Goal: Contribute content: Add original content to the website for others to see

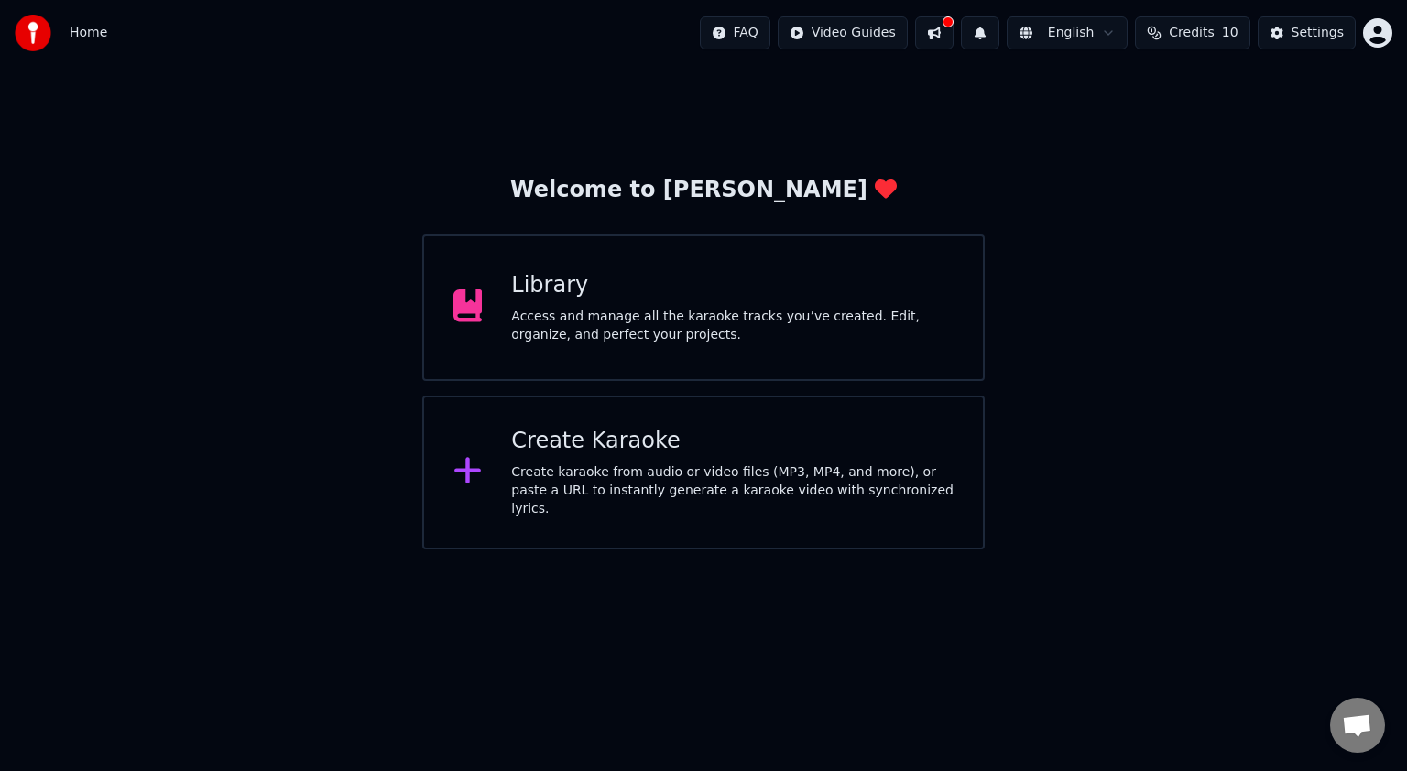
click at [719, 462] on div "Create Karaoke Create karaoke from audio or video files (MP3, MP4, and more), o…" at bounding box center [732, 473] width 442 height 92
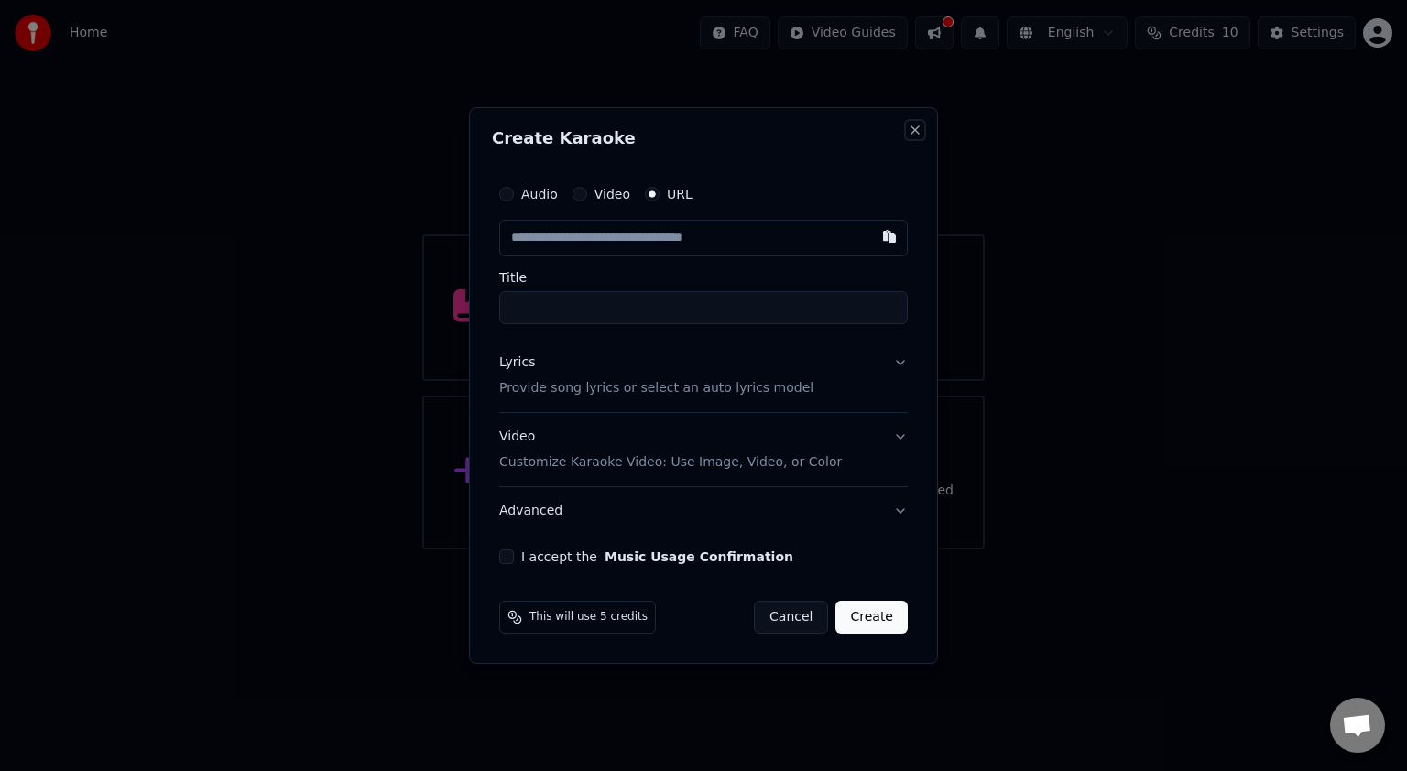
click at [912, 126] on button "Close" at bounding box center [915, 130] width 15 height 15
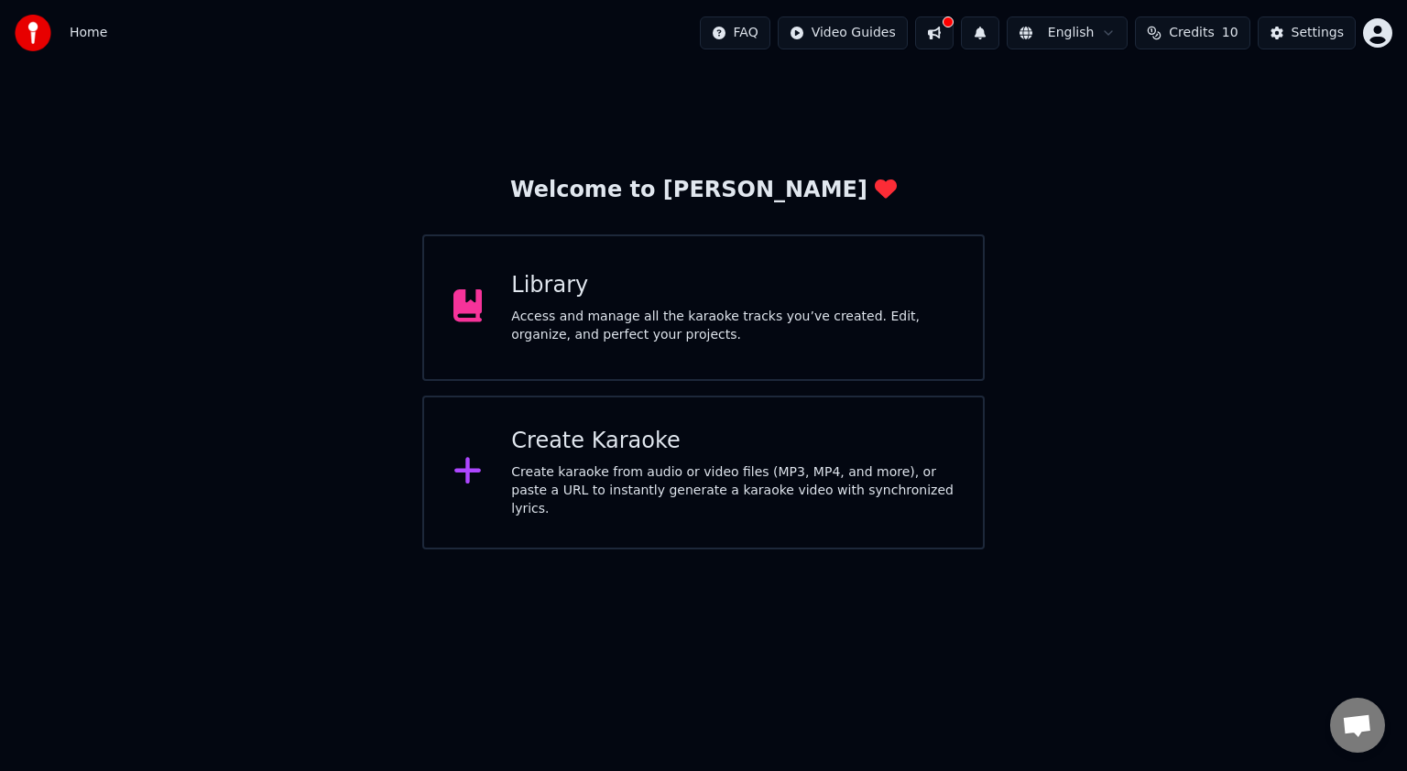
click at [607, 329] on div "Access and manage all the karaoke tracks you’ve created. Edit, organize, and pe…" at bounding box center [732, 326] width 442 height 37
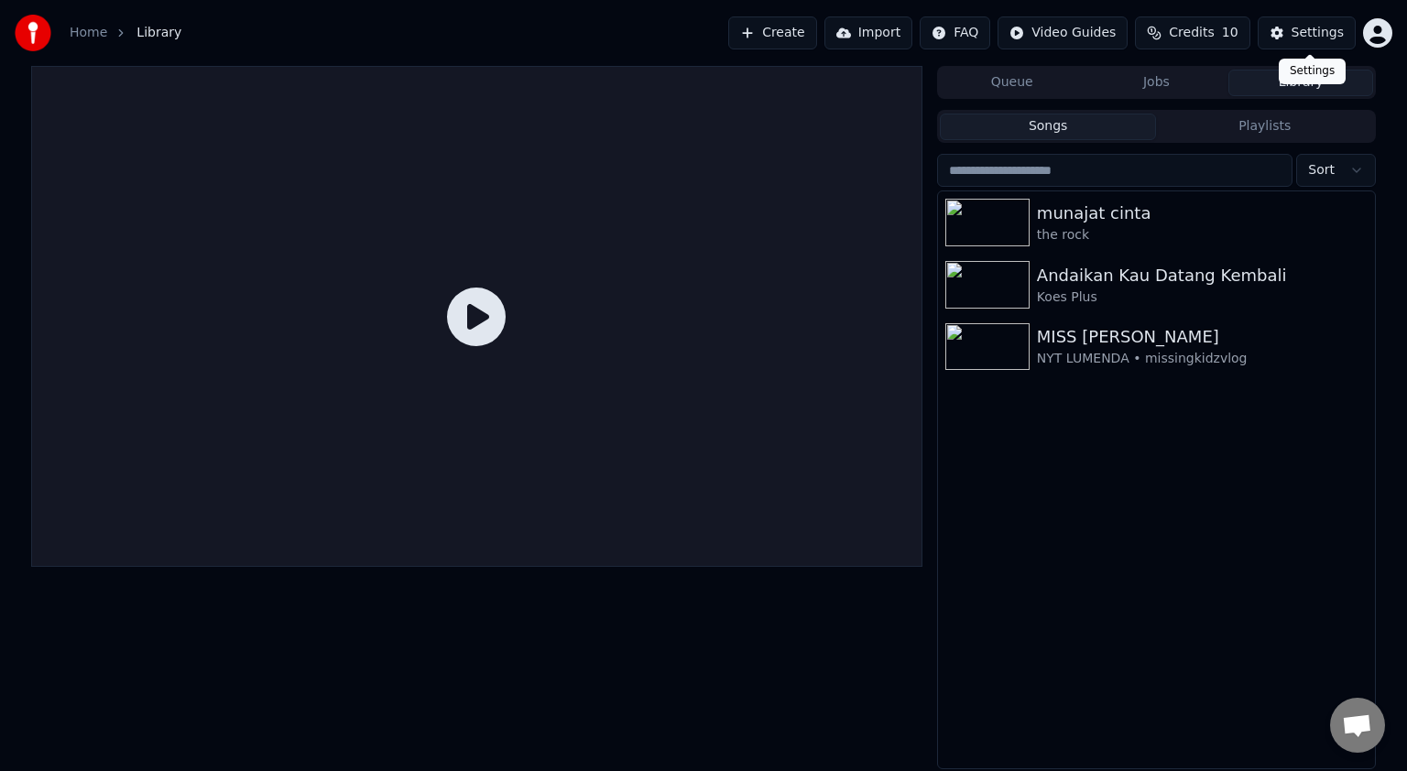
click at [1311, 33] on div "Settings" at bounding box center [1317, 33] width 52 height 18
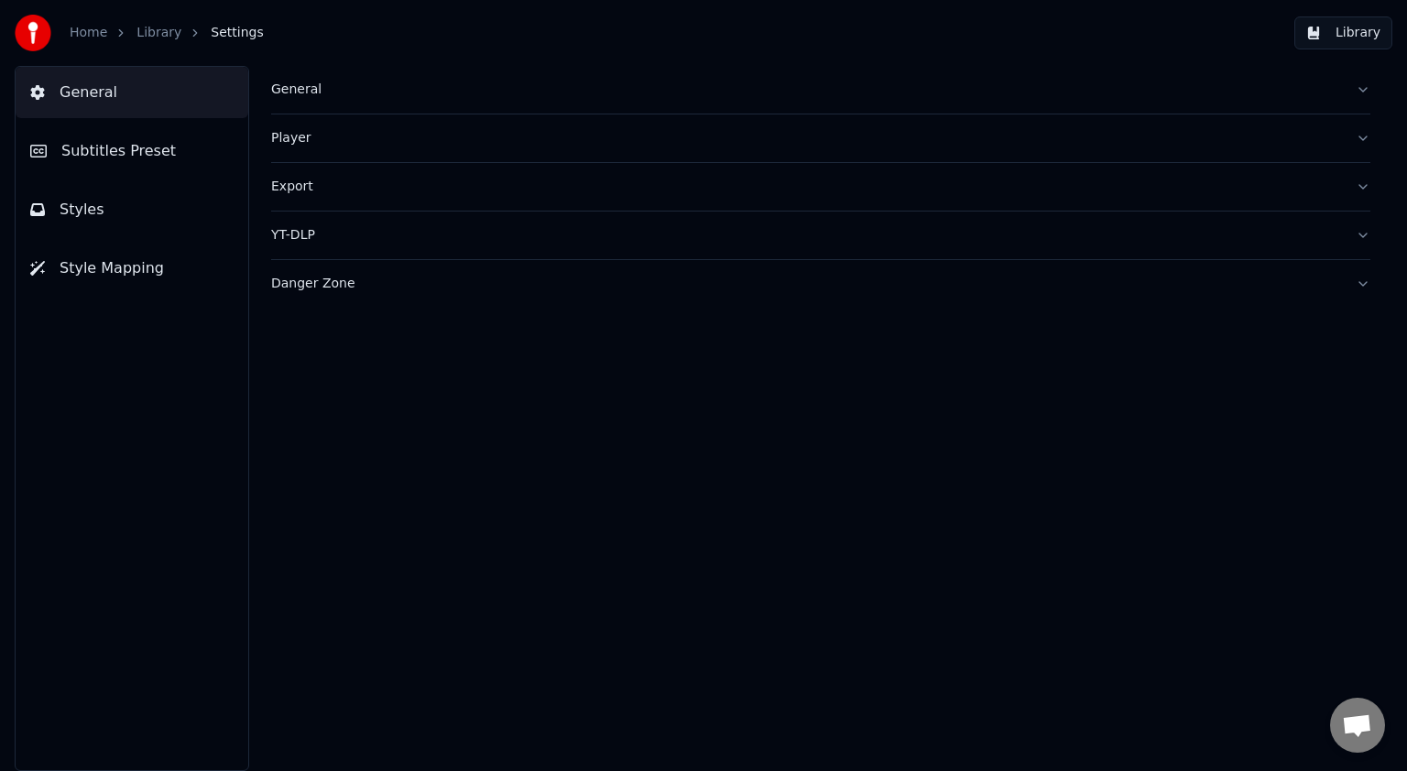
click at [137, 150] on span "Subtitles Preset" at bounding box center [118, 151] width 114 height 22
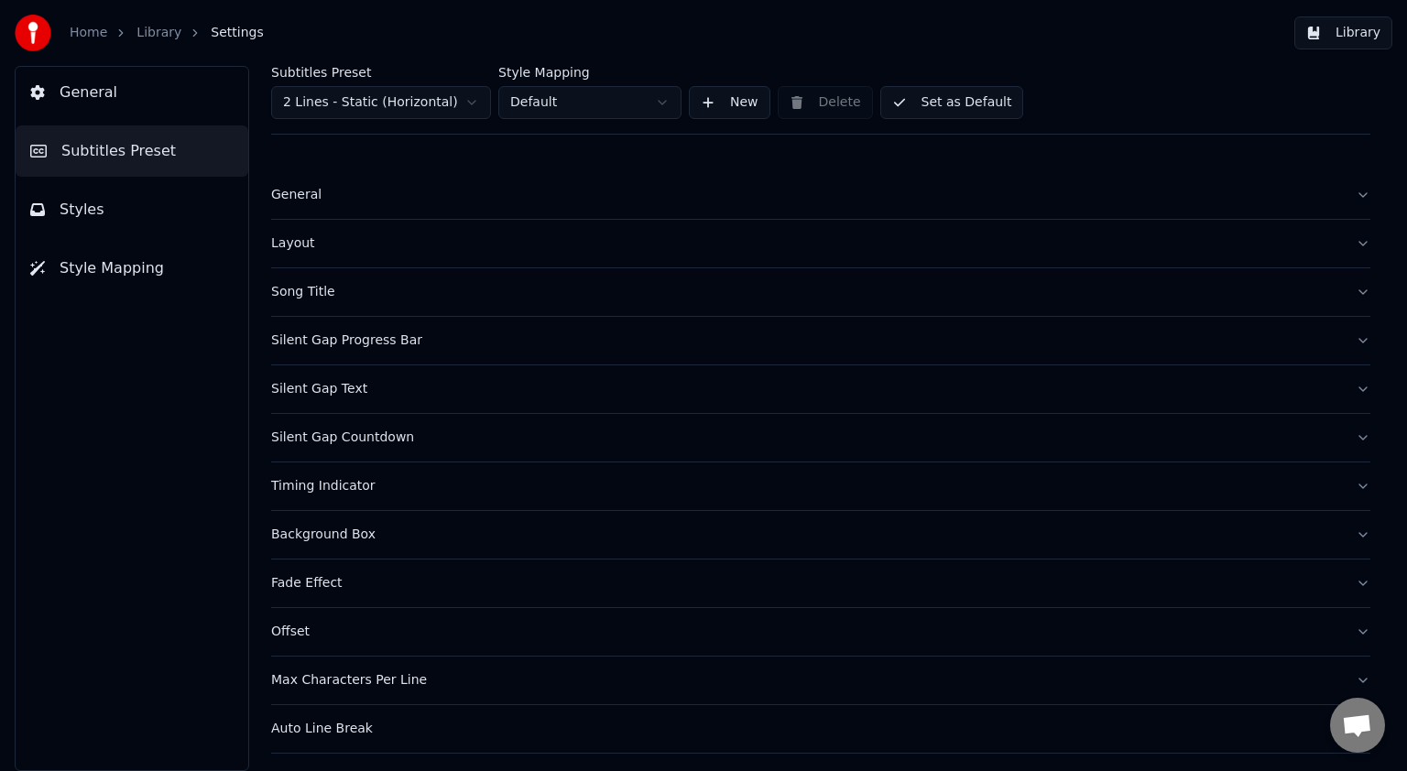
click at [332, 288] on div "Song Title" at bounding box center [806, 292] width 1070 height 18
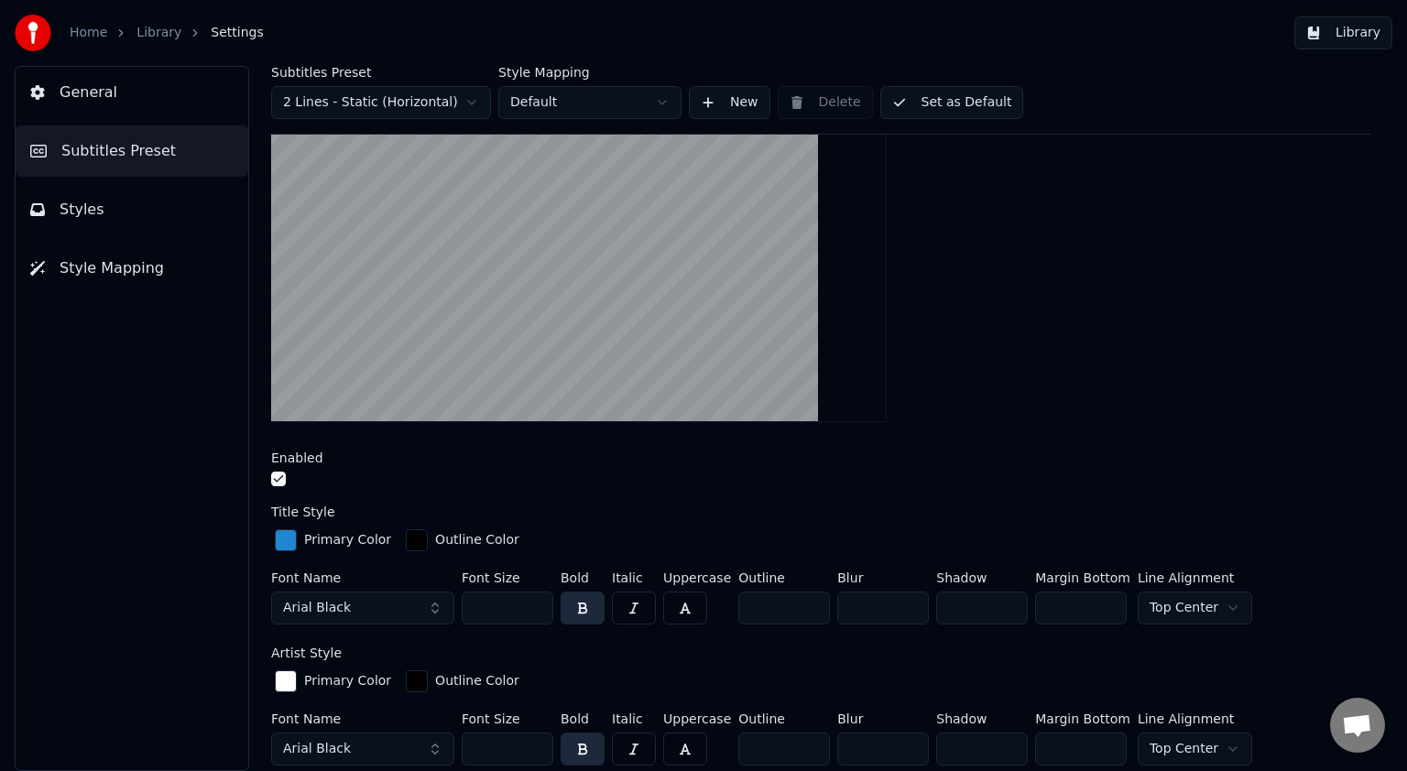
scroll to position [275, 0]
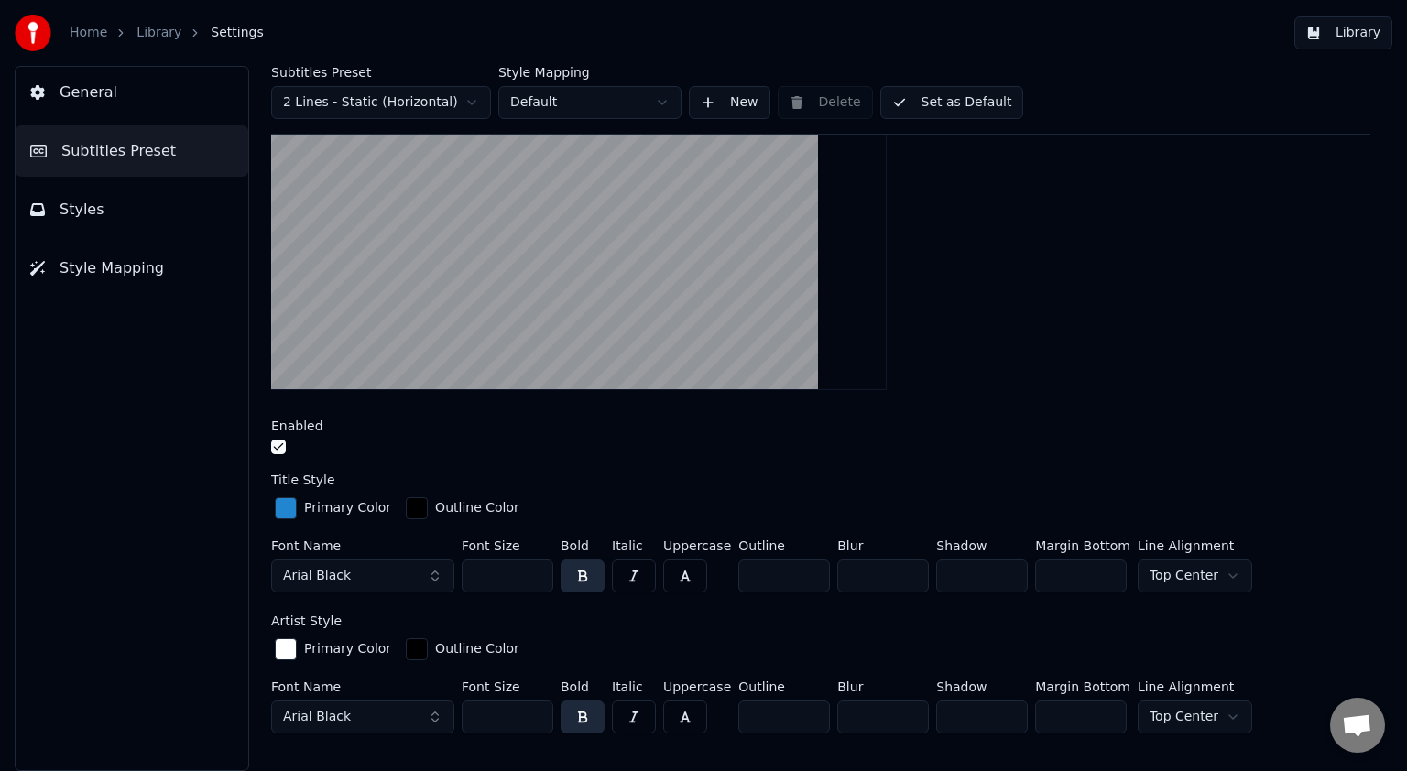
click at [71, 583] on div "General Subtitles Preset Styles Style Mapping" at bounding box center [132, 418] width 234 height 705
click at [88, 84] on span "General" at bounding box center [89, 93] width 58 height 22
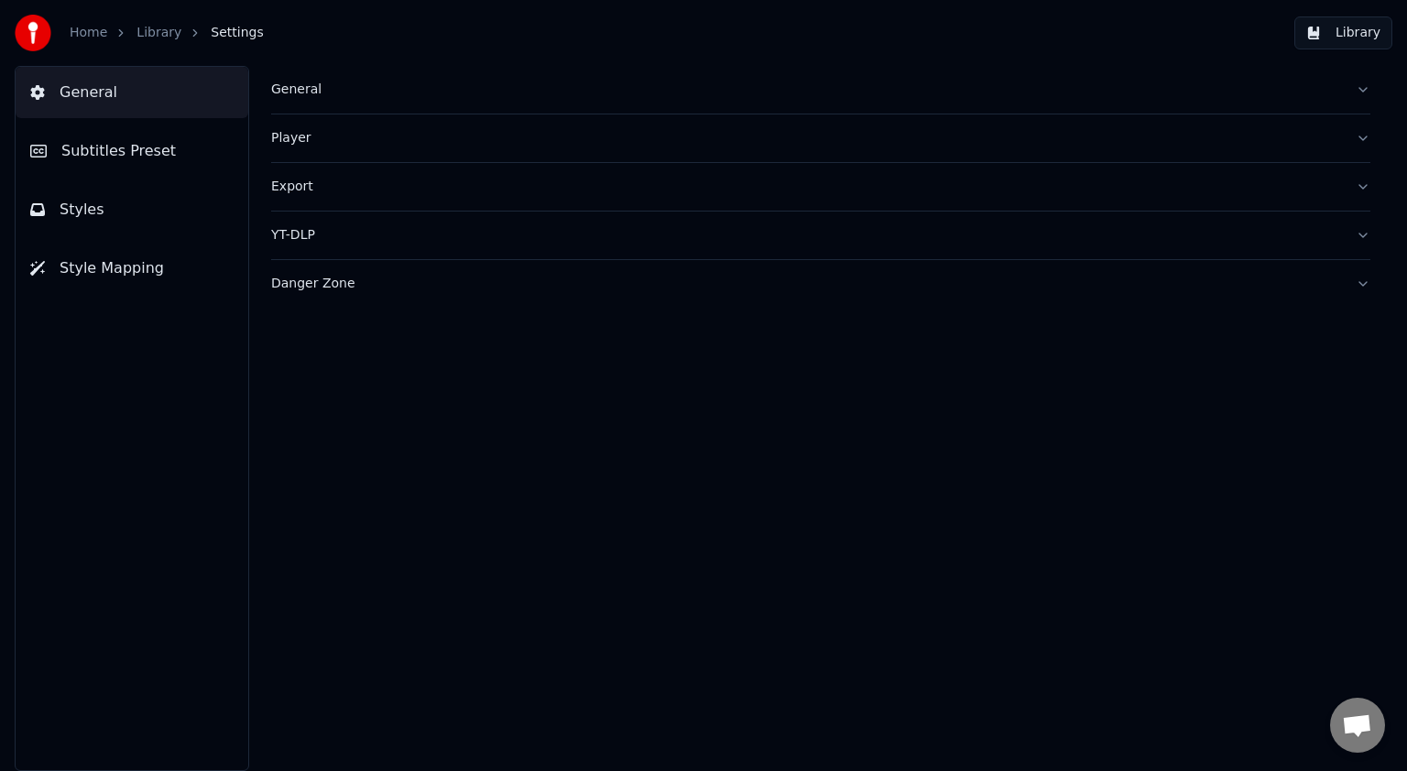
scroll to position [0, 0]
click at [298, 88] on div "General" at bounding box center [806, 90] width 1070 height 18
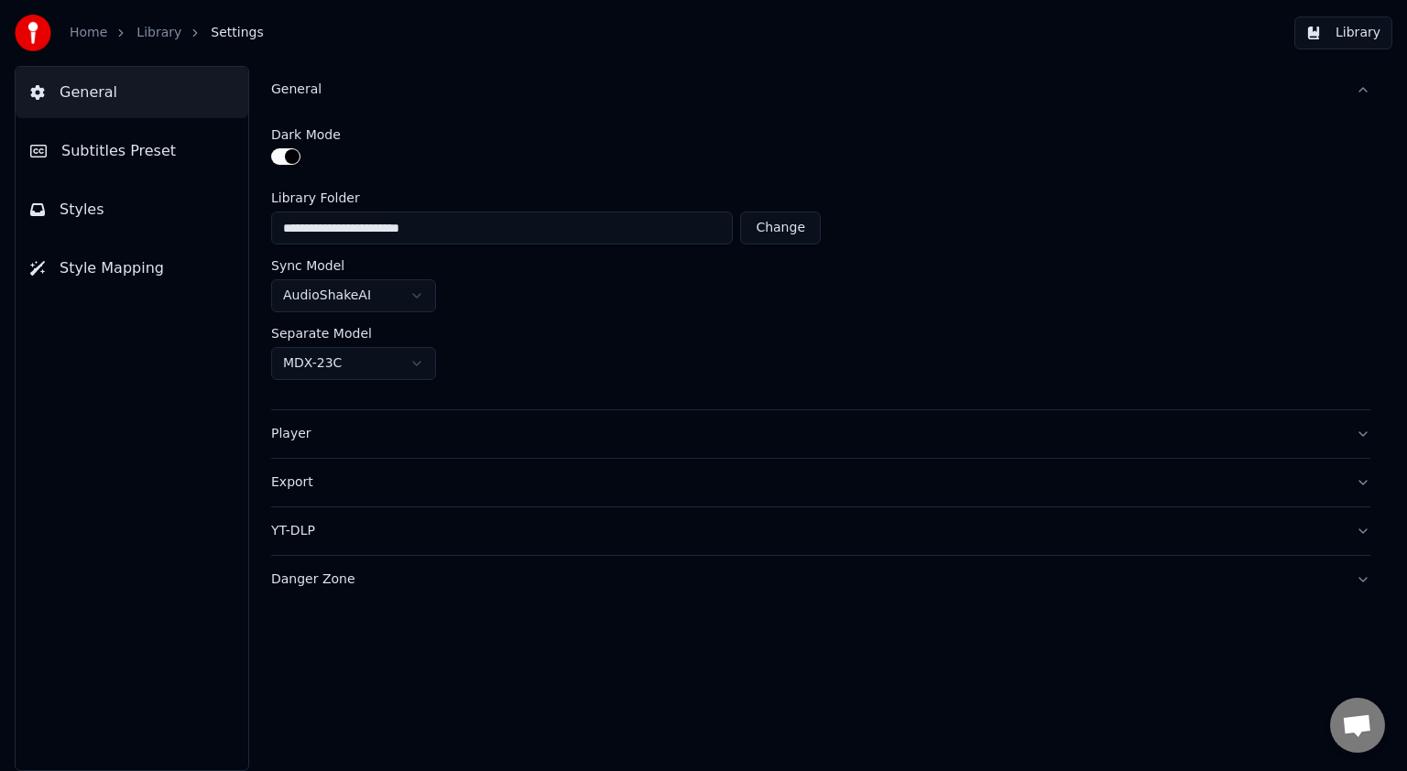
click at [1315, 31] on button "Library" at bounding box center [1343, 32] width 98 height 33
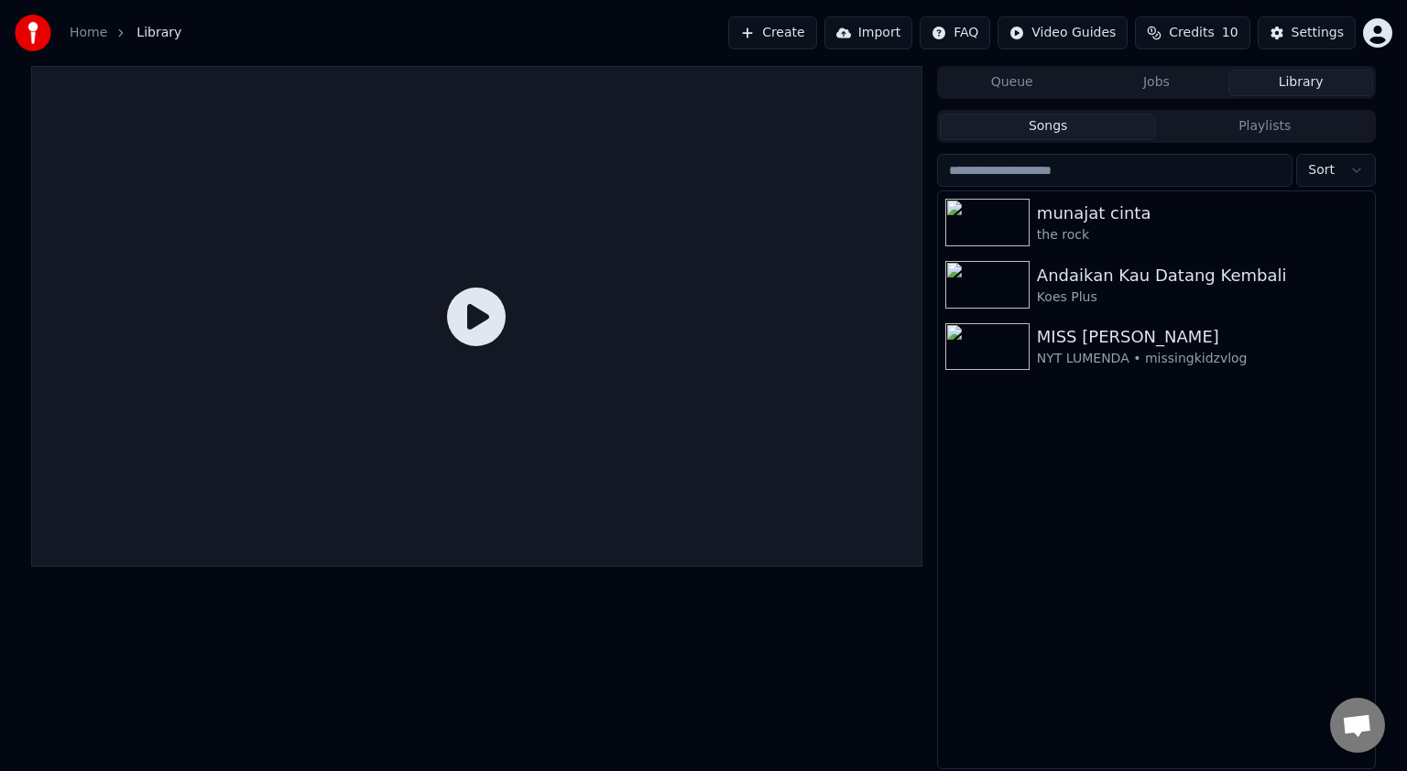
click at [904, 33] on button "Import" at bounding box center [868, 32] width 88 height 33
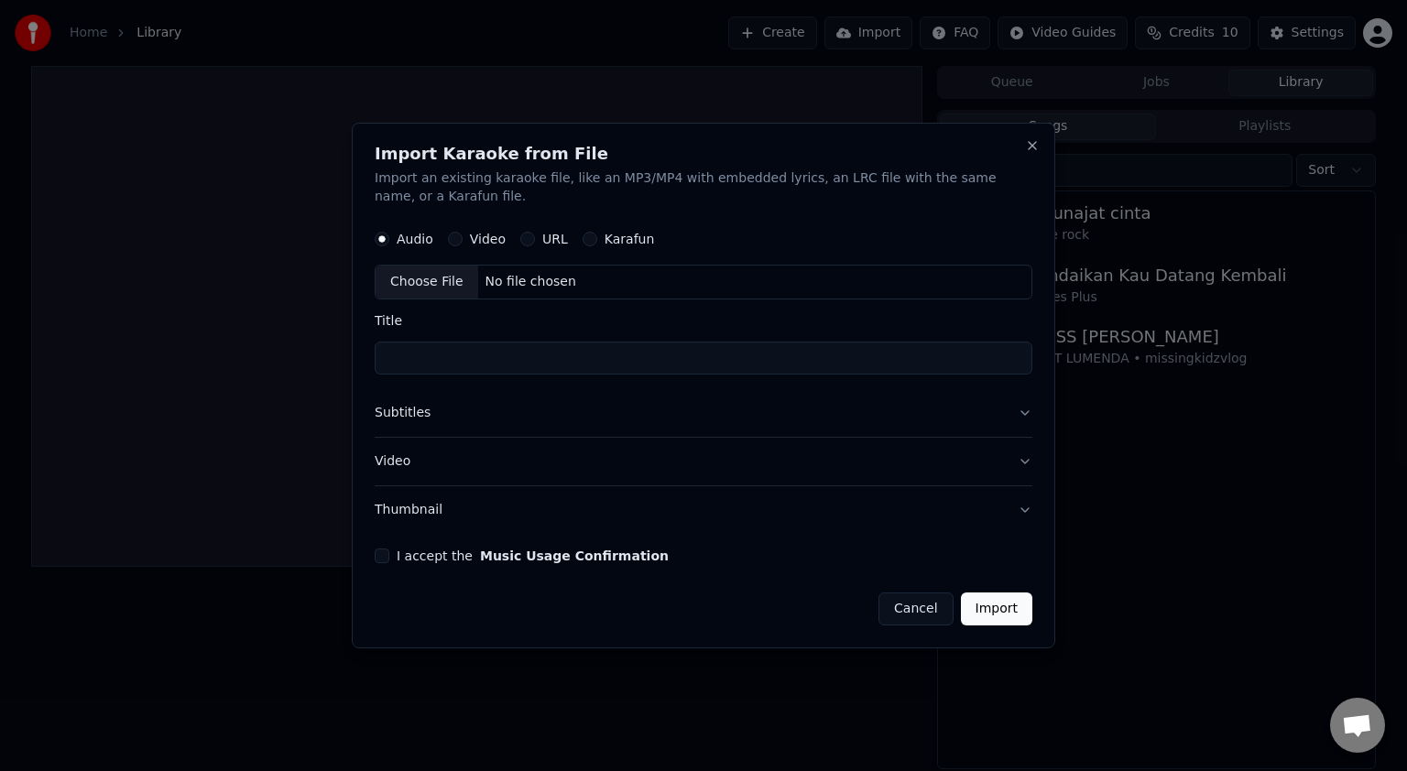
click at [458, 247] on div "Audio Video URL Karafun" at bounding box center [704, 239] width 658 height 37
click at [462, 239] on div "Video" at bounding box center [477, 239] width 58 height 15
click at [477, 237] on label "Video" at bounding box center [488, 239] width 36 height 13
click at [462, 237] on button "Video" at bounding box center [455, 239] width 15 height 15
click at [385, 553] on button "I accept the Music Usage Confirmation" at bounding box center [382, 556] width 15 height 15
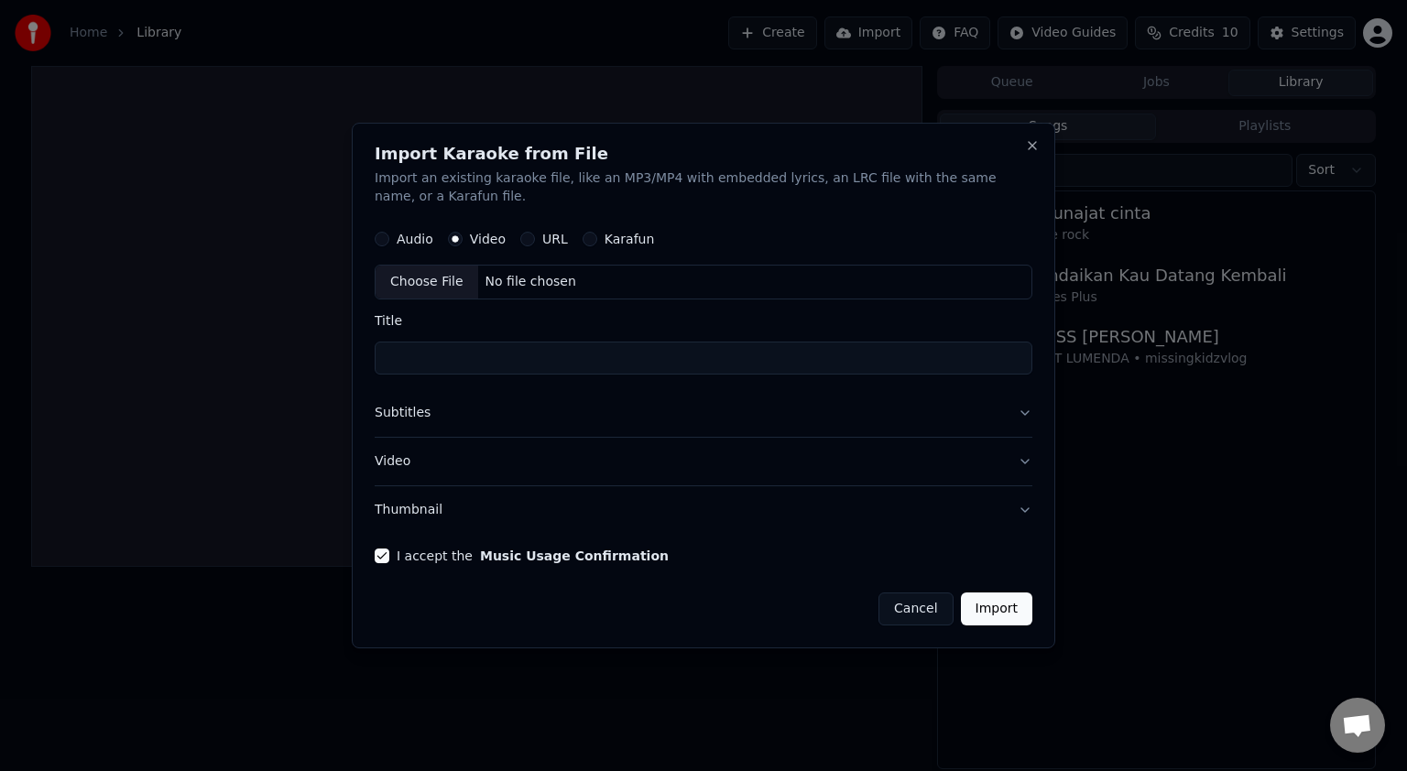
click at [425, 277] on div "Choose File" at bounding box center [426, 282] width 103 height 33
type input "**********"
click at [1009, 610] on button "Import" at bounding box center [996, 609] width 71 height 33
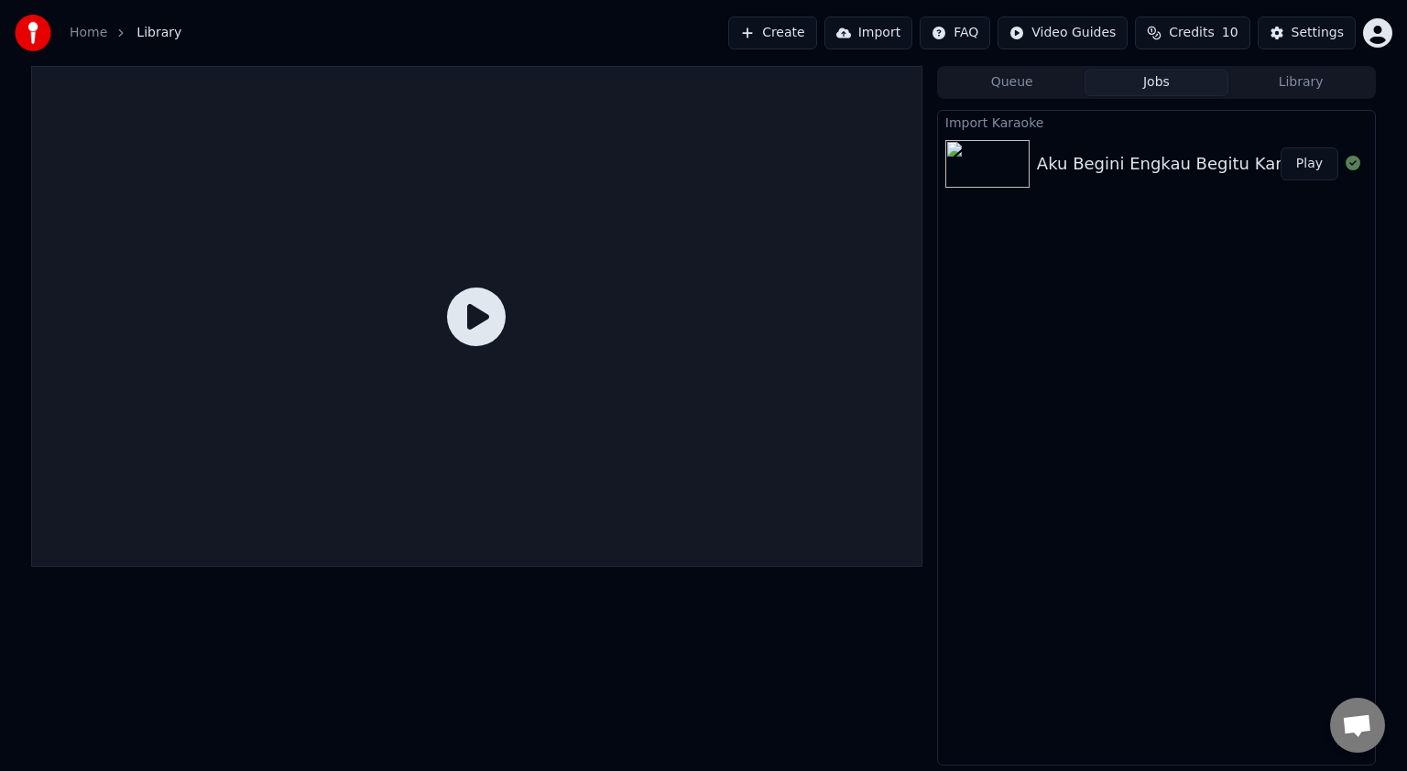
click at [1037, 175] on div "Aku Begini Engkau Begitu Karaoke Tanpa Vokal" at bounding box center [1230, 164] width 387 height 26
click at [1222, 161] on div "Aku Begini Engkau Begitu Karaoke Tanpa Vokal" at bounding box center [1230, 164] width 387 height 26
click at [1323, 169] on button "Play" at bounding box center [1309, 163] width 58 height 33
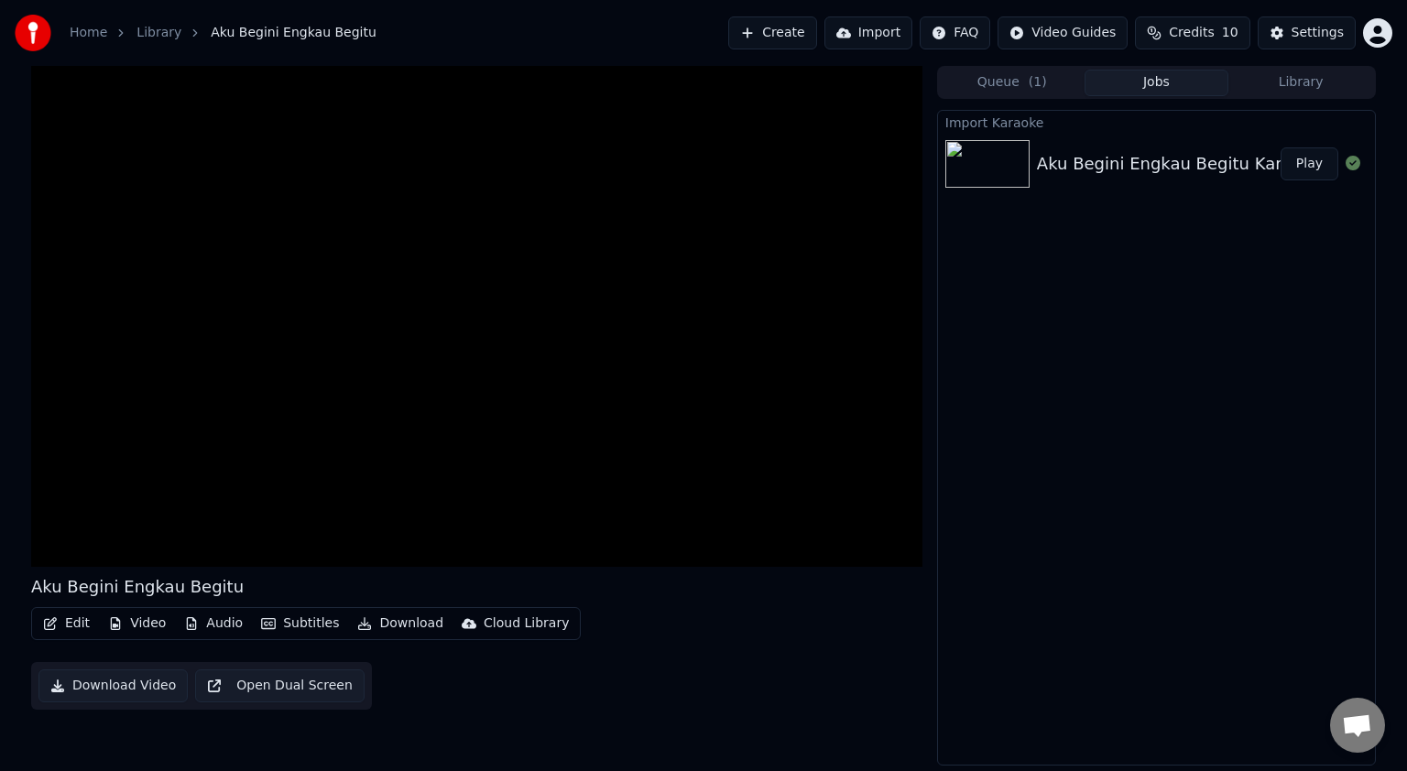
click at [1406, 1] on div "Home Library Aku Begini Engkau Begitu Create Import FAQ Video Guides Credits 10…" at bounding box center [703, 33] width 1407 height 66
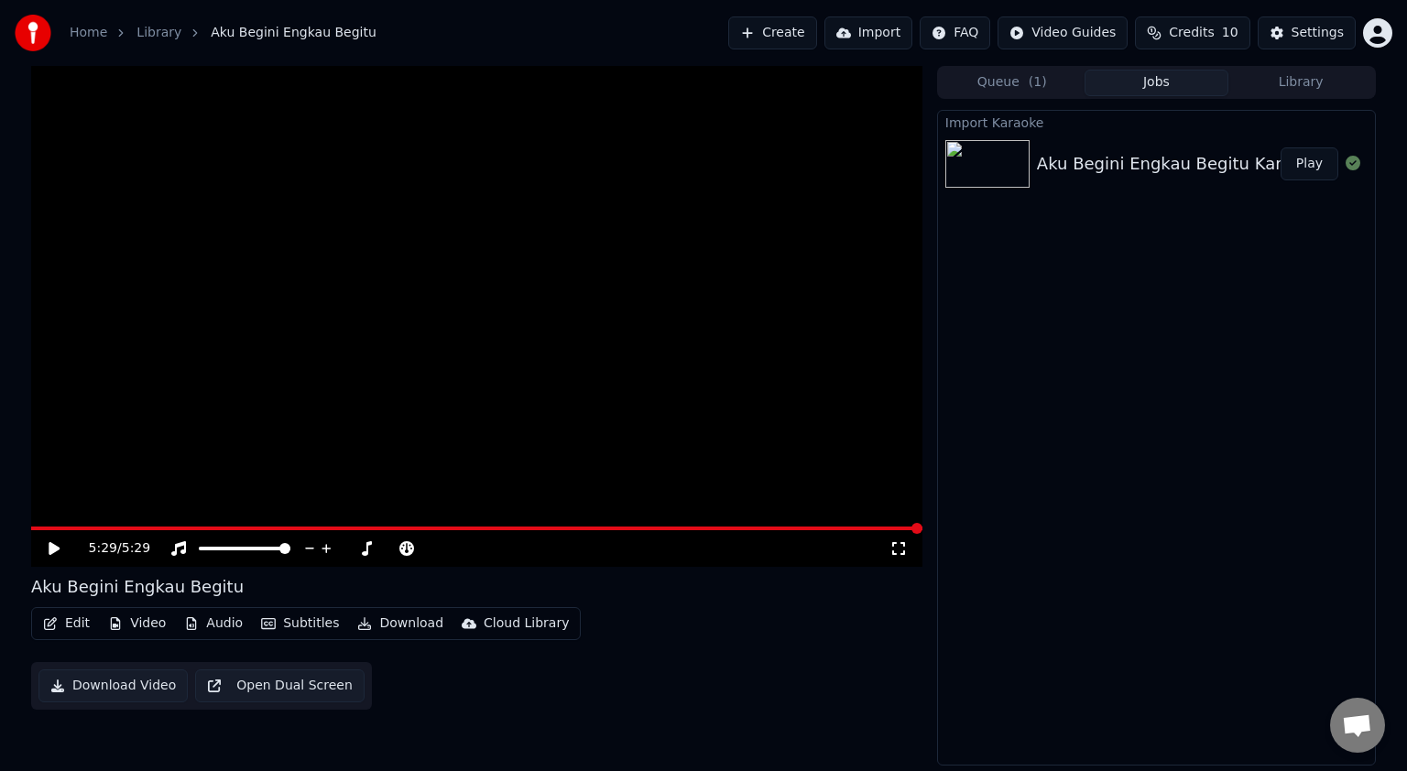
click at [897, 38] on button "Import" at bounding box center [868, 32] width 88 height 33
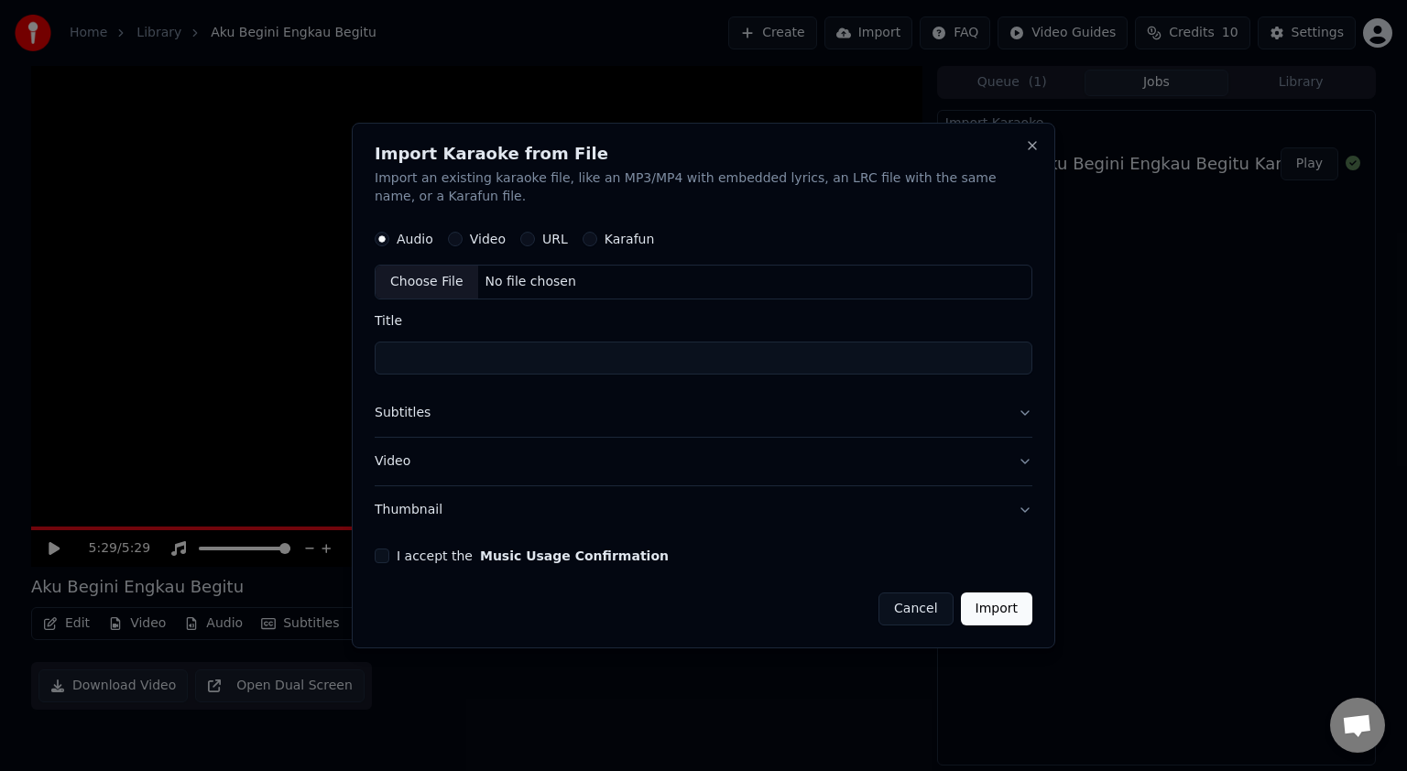
click at [420, 275] on div "Choose File" at bounding box center [426, 282] width 103 height 33
click at [1029, 151] on button "Close" at bounding box center [1032, 145] width 15 height 15
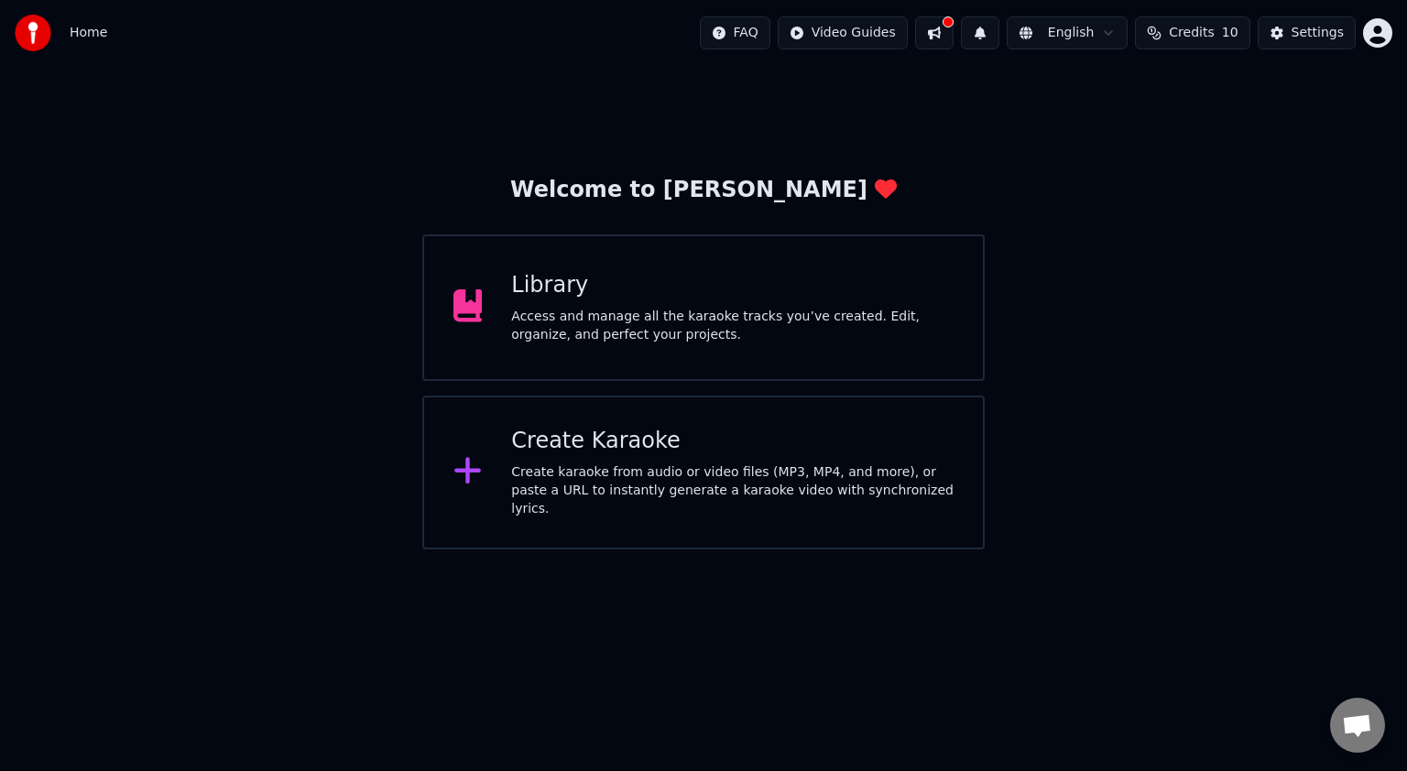
click at [953, 32] on button at bounding box center [934, 32] width 38 height 33
click at [614, 503] on div "Create karaoke from audio or video files (MP3, MP4, and more), or paste a URL t…" at bounding box center [732, 490] width 442 height 55
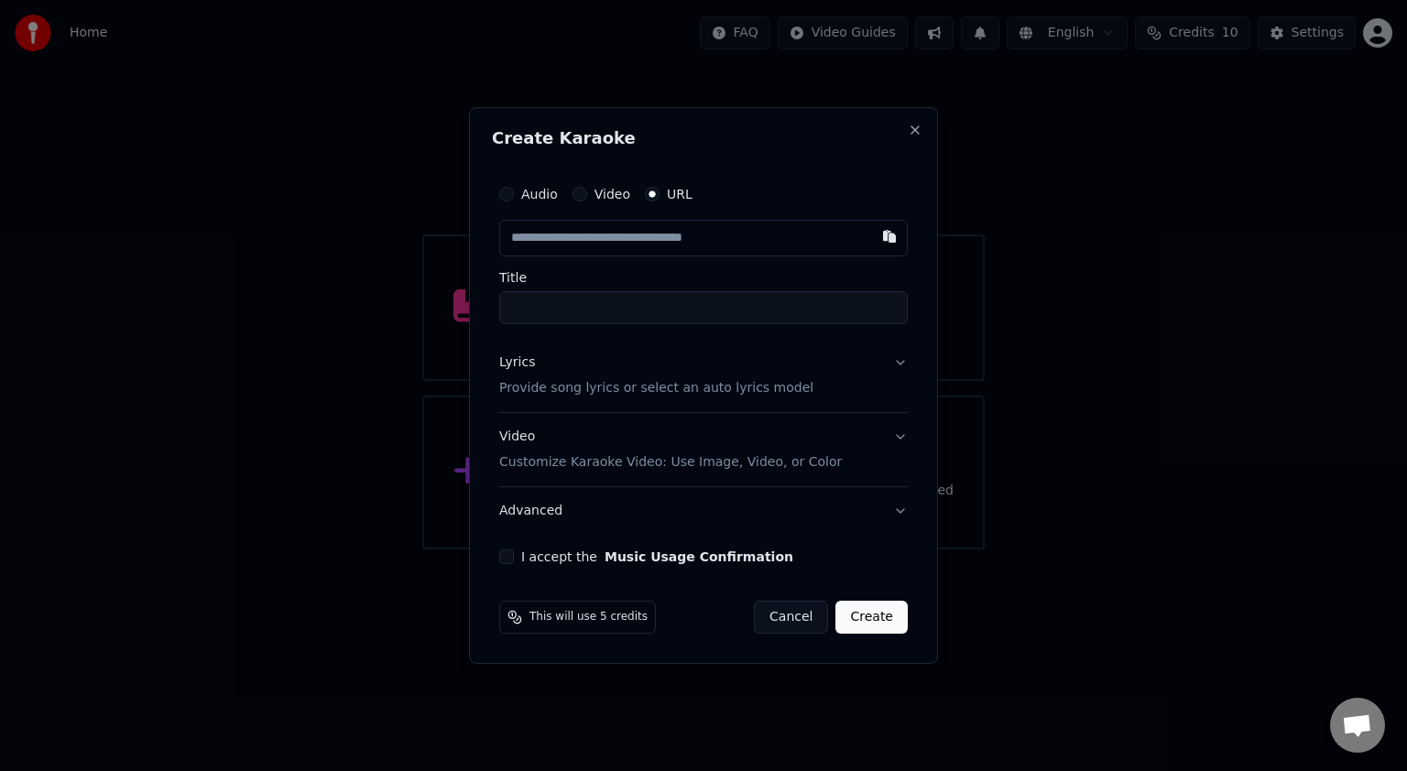
click at [604, 190] on label "Video" at bounding box center [612, 194] width 36 height 13
click at [587, 190] on button "Video" at bounding box center [579, 194] width 15 height 15
click at [558, 238] on div "Choose File" at bounding box center [551, 238] width 103 height 33
type input "**********"
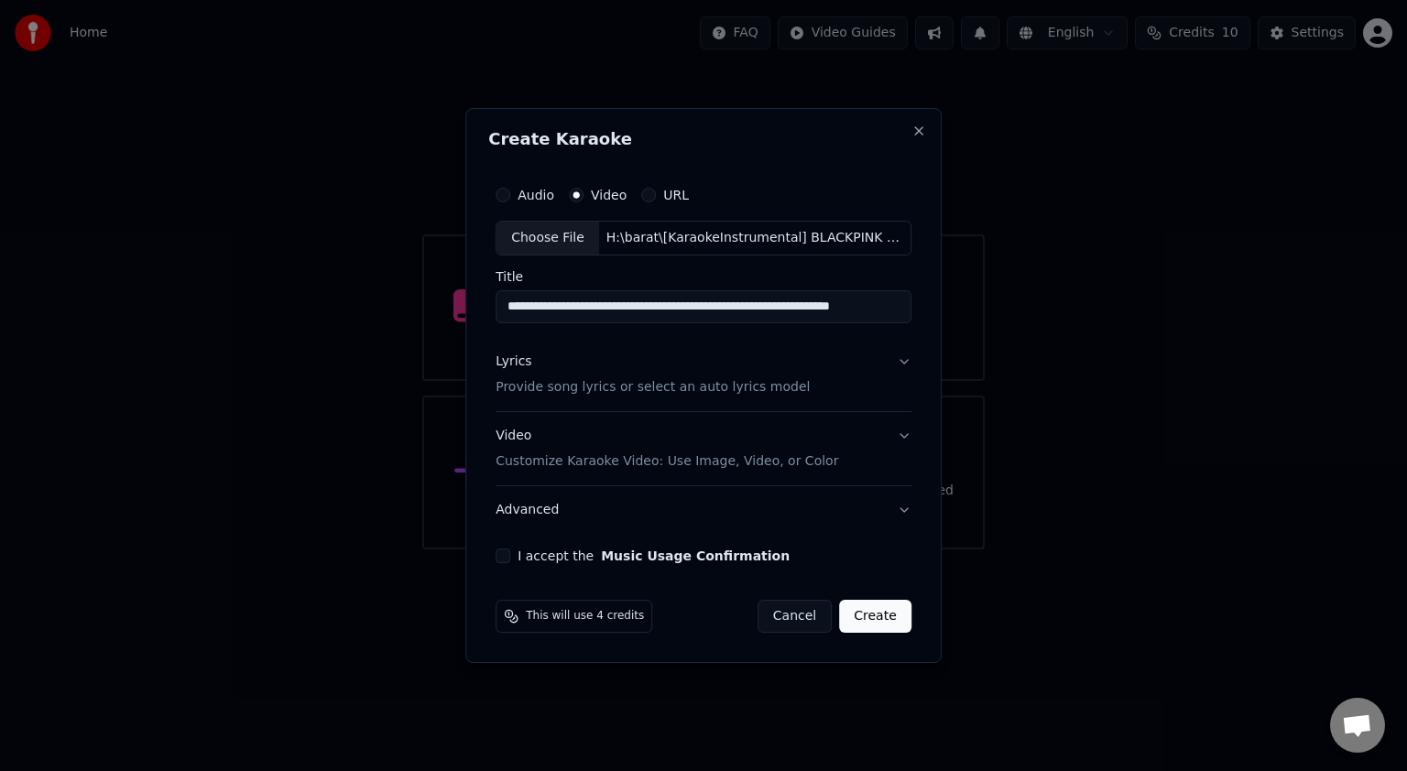
click at [871, 618] on button "Create" at bounding box center [875, 616] width 72 height 33
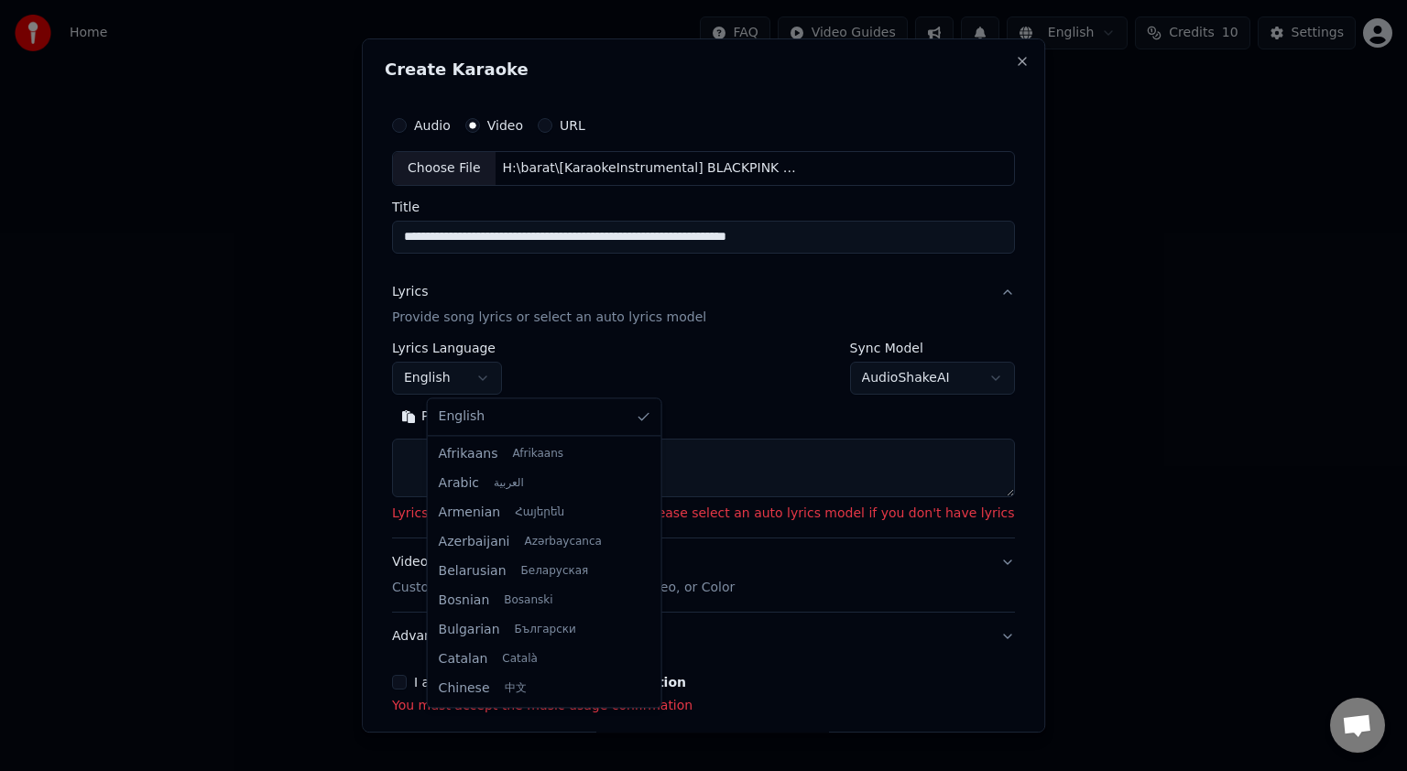
click at [528, 391] on body "**********" at bounding box center [703, 274] width 1407 height 549
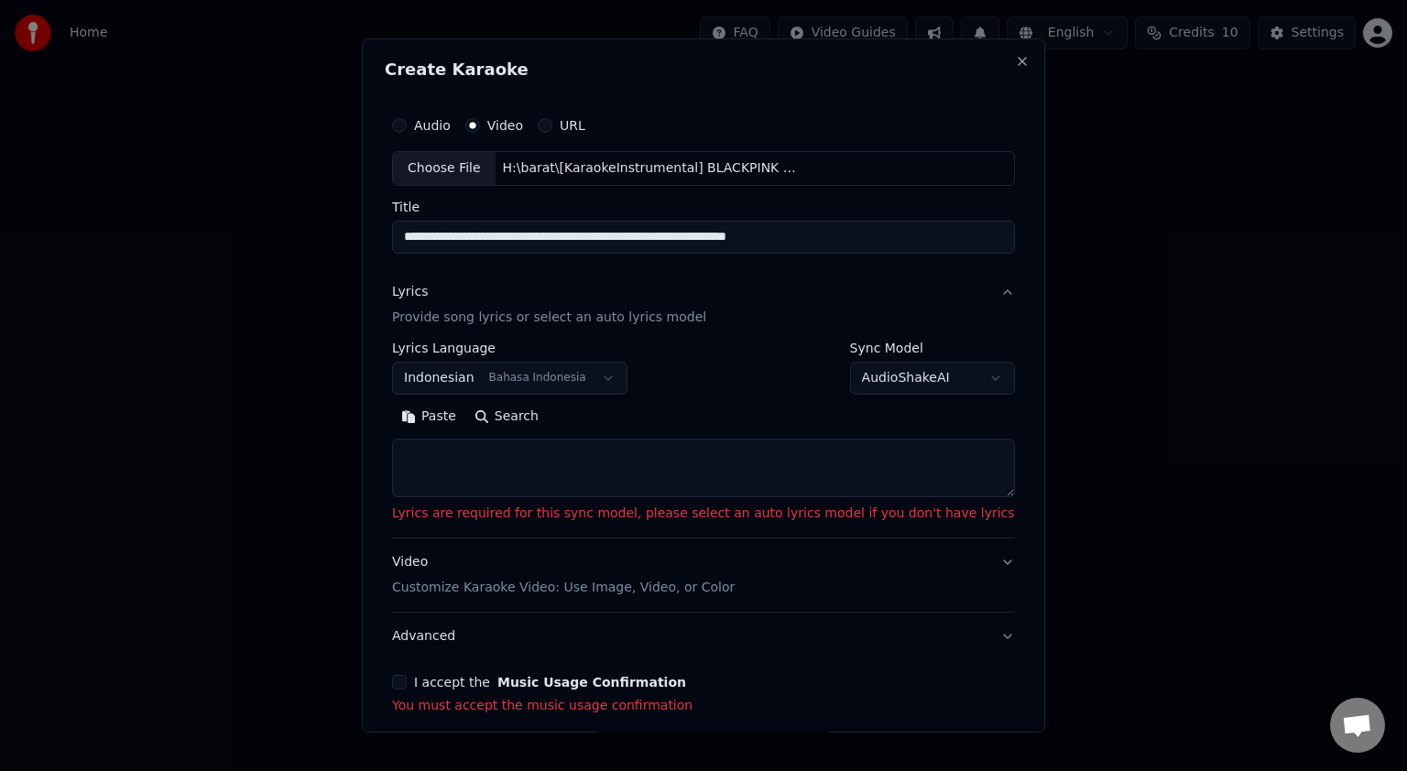
scroll to position [81, 0]
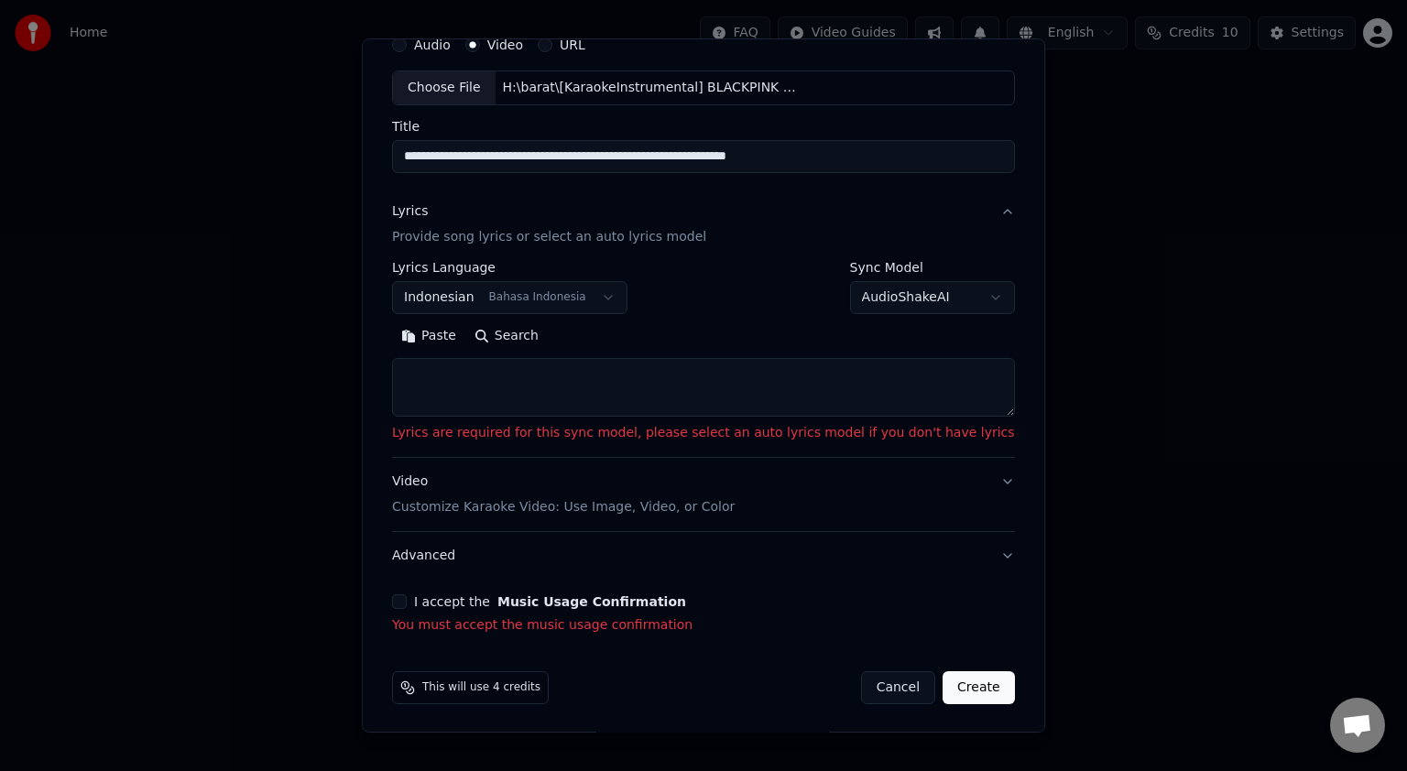
click at [425, 609] on div "**********" at bounding box center [703, 330] width 637 height 623
click at [407, 605] on button "I accept the Music Usage Confirmation" at bounding box center [399, 601] width 15 height 15
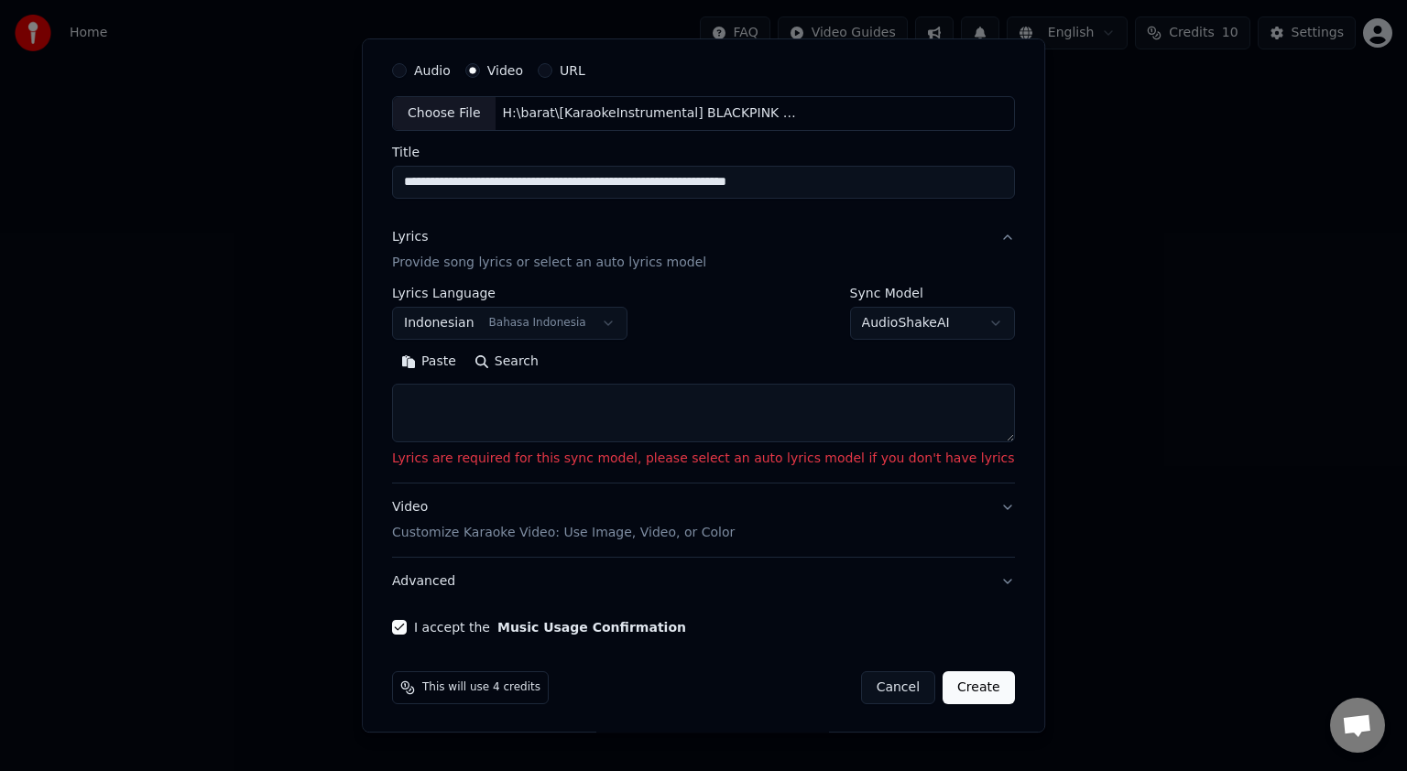
click at [451, 370] on button "Paste" at bounding box center [428, 361] width 73 height 29
click at [509, 327] on body "**********" at bounding box center [703, 274] width 1407 height 549
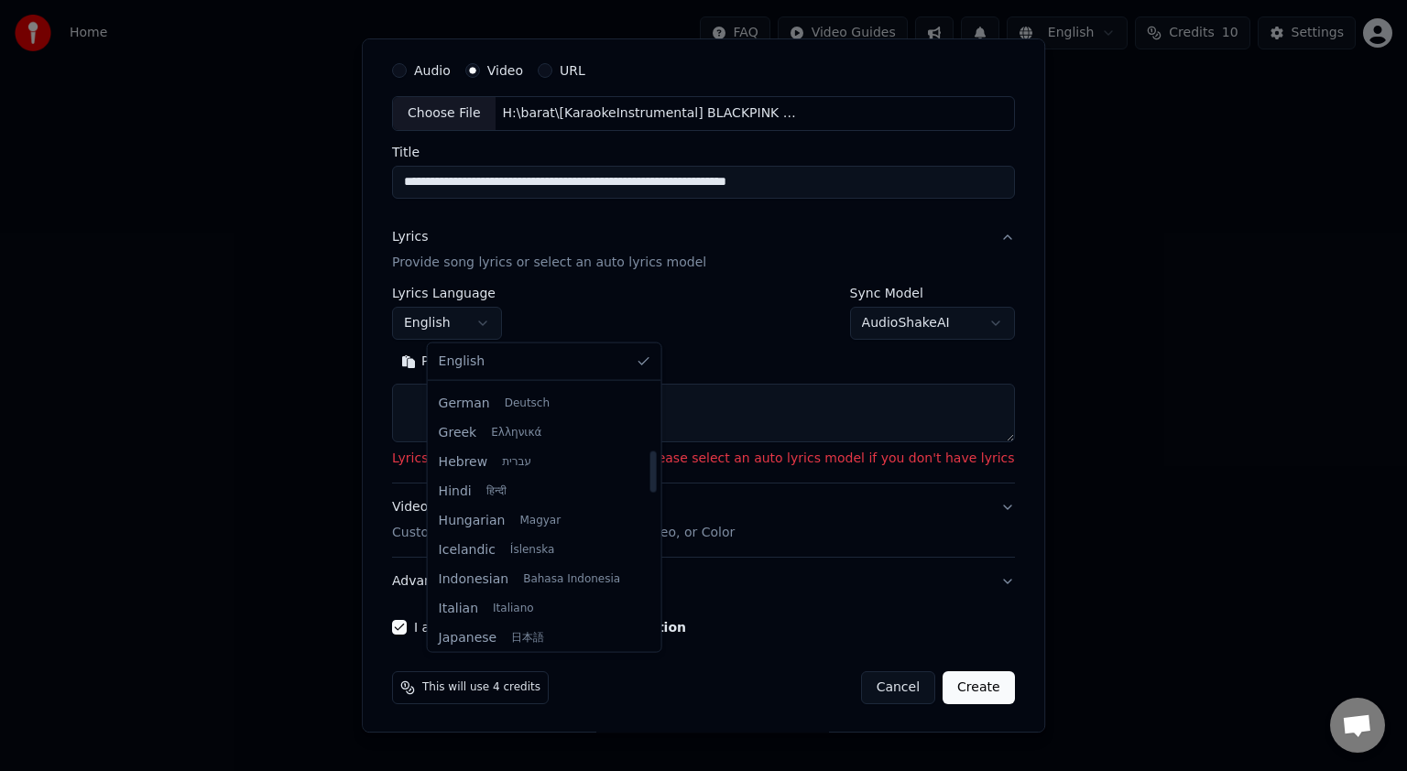
scroll to position [549, 0]
select select "**"
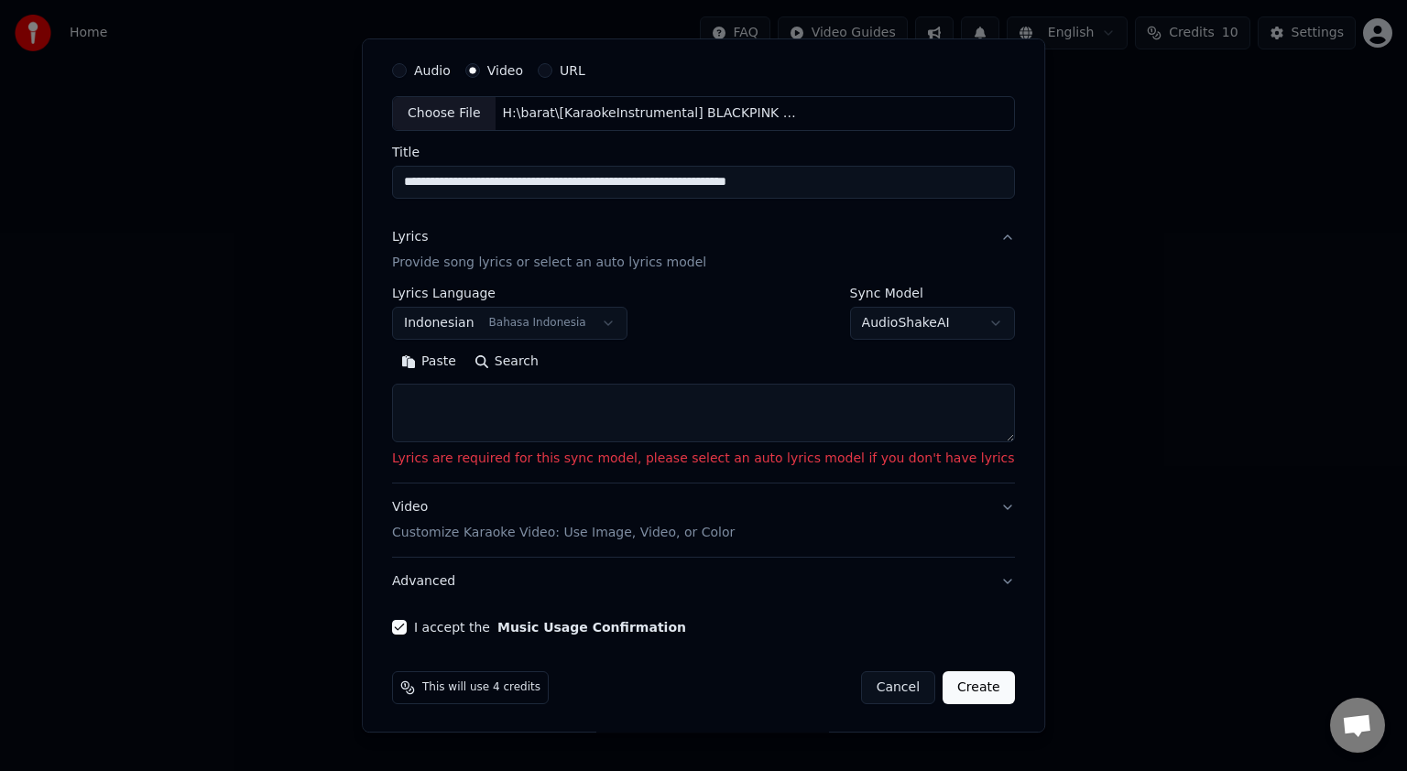
click at [547, 362] on button "Search" at bounding box center [506, 361] width 82 height 29
click at [680, 264] on p "Provide song lyrics or select an auto lyrics model" at bounding box center [549, 263] width 314 height 18
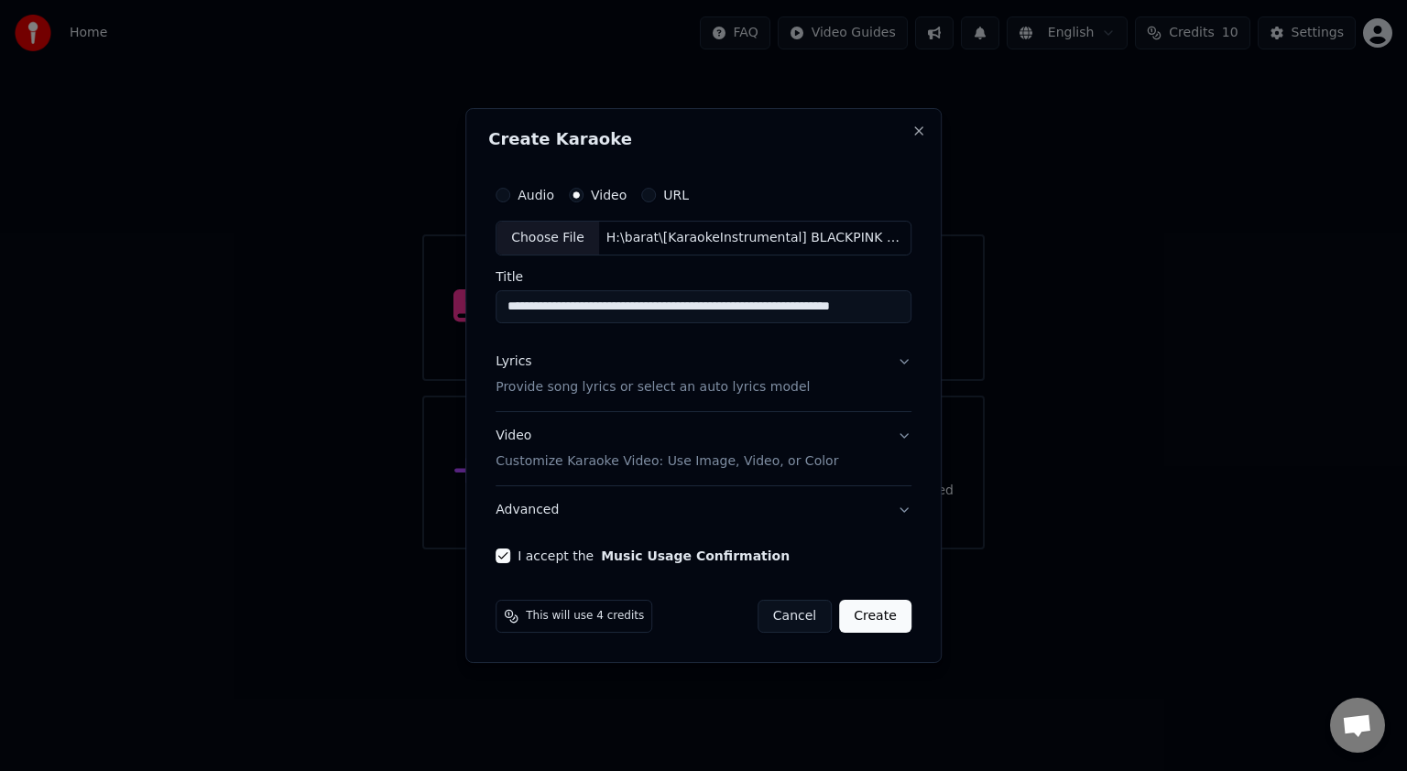
click at [876, 607] on button "Create" at bounding box center [875, 616] width 72 height 33
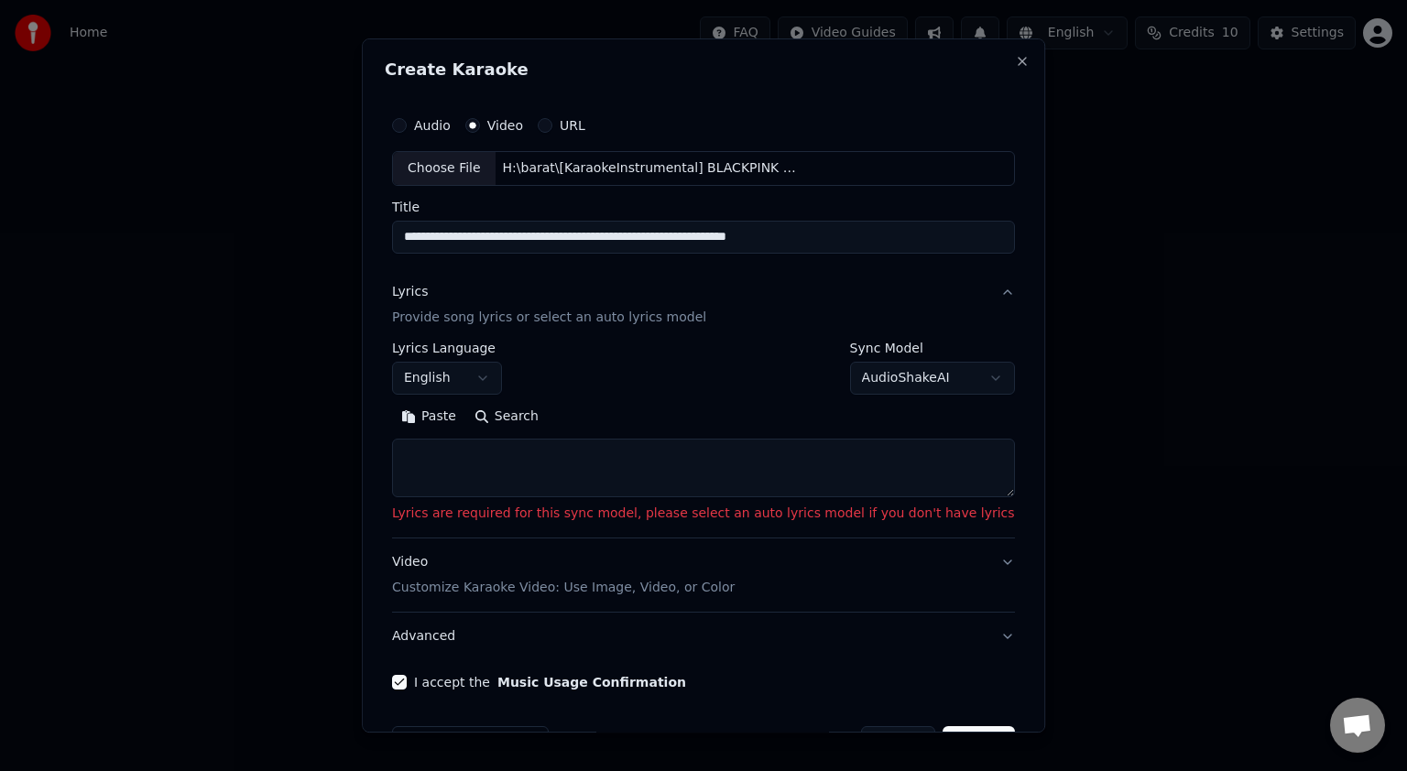
click at [571, 473] on textarea at bounding box center [703, 468] width 623 height 59
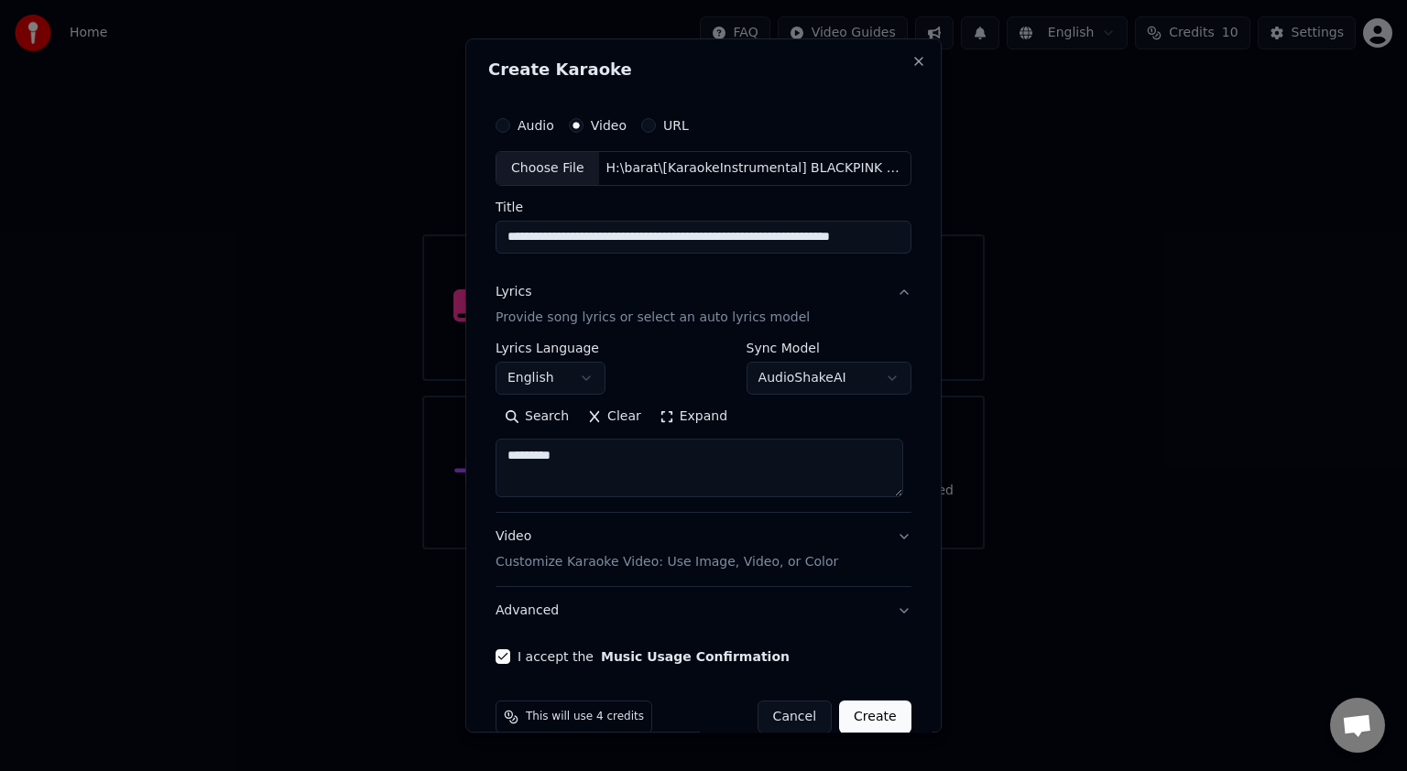
type textarea "*********"
click at [859, 725] on button "Create" at bounding box center [875, 717] width 72 height 33
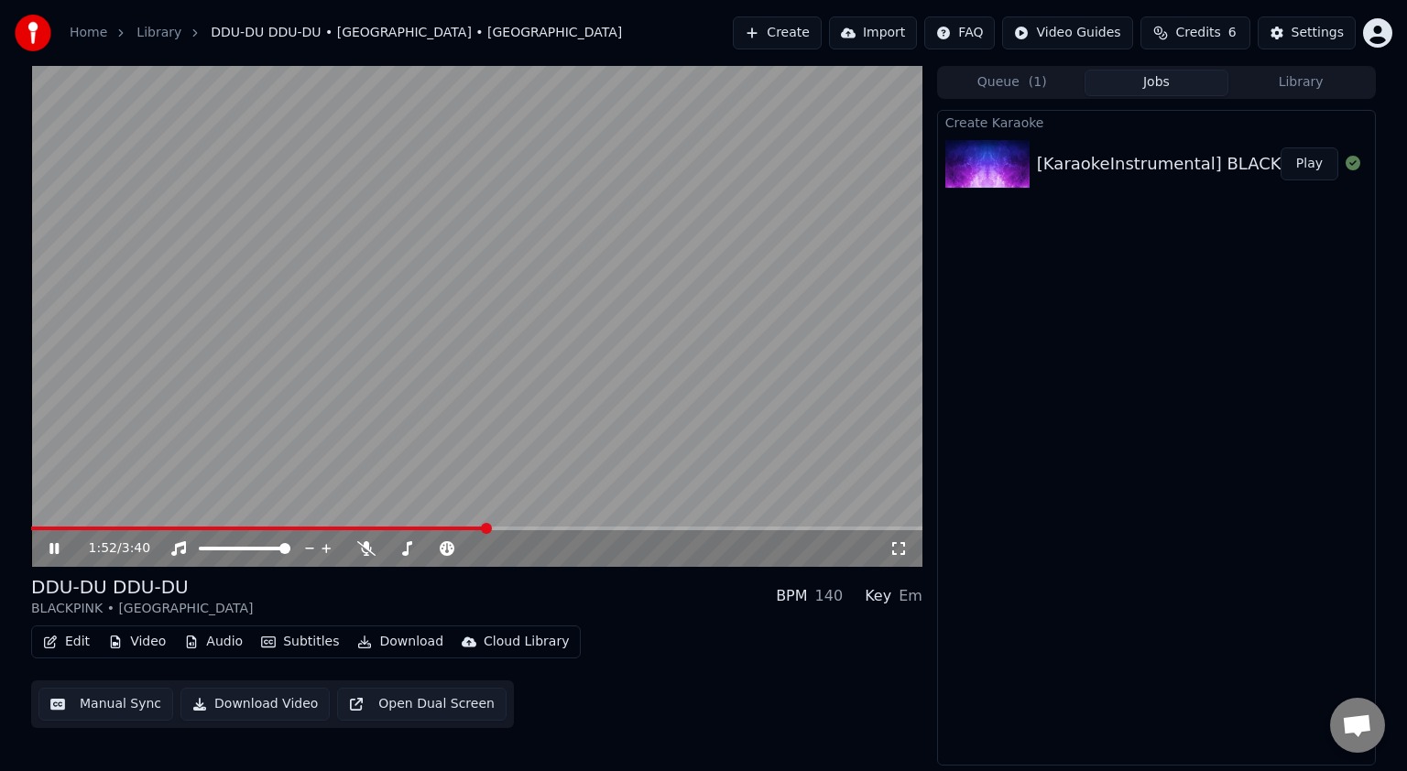
click at [1061, 432] on div "Create Karaoke [KaraokeInstrumental] BLACKPINK - DDU-DU DDU-DU by GOMAWO (Easy …" at bounding box center [1156, 438] width 439 height 656
